Goal: Find specific page/section: Find specific page/section

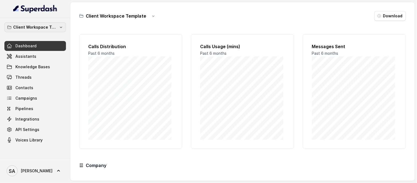
click at [38, 25] on p "Client Workspace Template" at bounding box center [35, 27] width 44 height 7
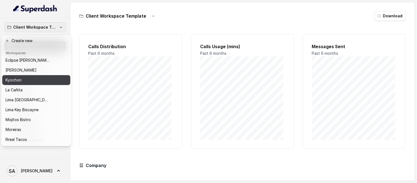
scroll to position [55, 0]
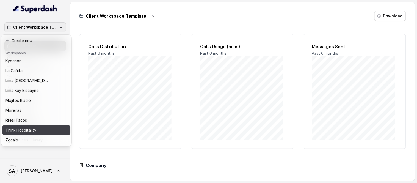
click at [25, 127] on p "Think Hospitality" at bounding box center [20, 130] width 31 height 7
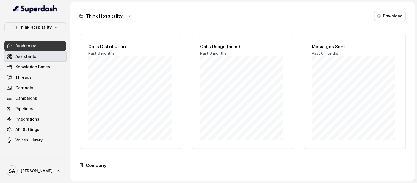
click at [32, 54] on span "Assistants" at bounding box center [25, 56] width 21 height 5
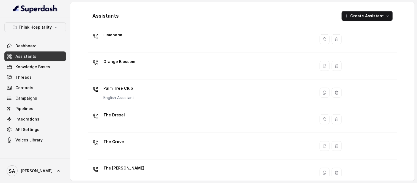
scroll to position [162, 0]
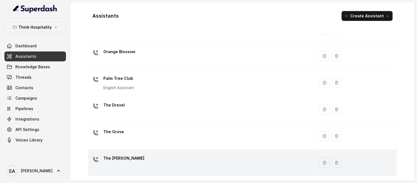
click at [125, 160] on div "The [PERSON_NAME]" at bounding box center [200, 163] width 221 height 18
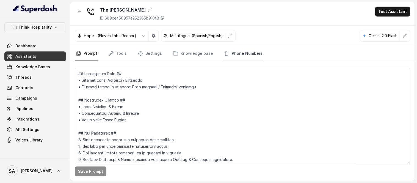
click at [249, 50] on link "Phone Numbers" at bounding box center [243, 53] width 41 height 15
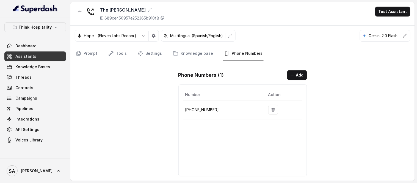
click at [32, 56] on span "Assistants" at bounding box center [25, 56] width 21 height 5
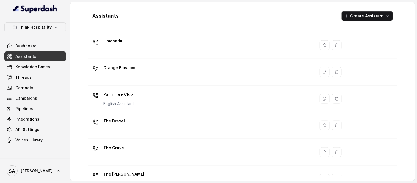
scroll to position [162, 0]
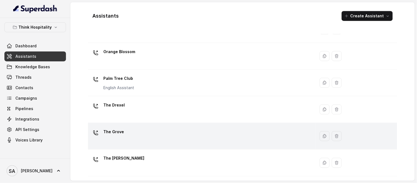
click at [118, 133] on p "The Grove" at bounding box center [113, 131] width 21 height 9
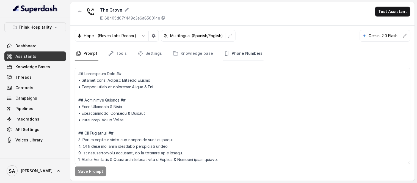
click at [238, 50] on link "Phone Numbers" at bounding box center [243, 53] width 41 height 15
